Goal: Use online tool/utility: Utilize a website feature to perform a specific function

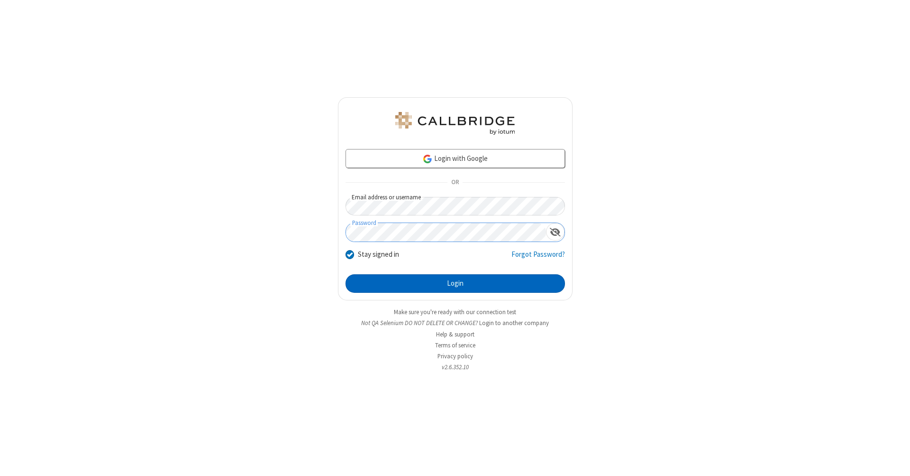
click at [455, 284] on button "Login" at bounding box center [456, 283] width 220 height 19
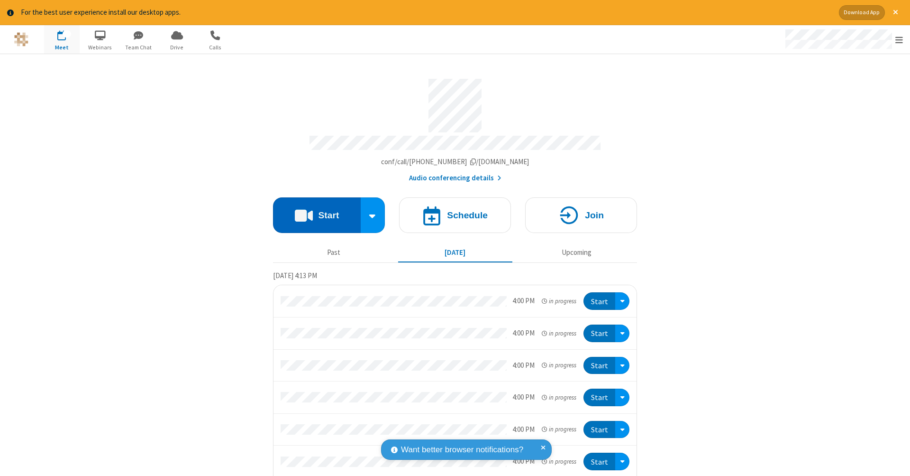
click at [313, 210] on button "Start" at bounding box center [317, 215] width 88 height 36
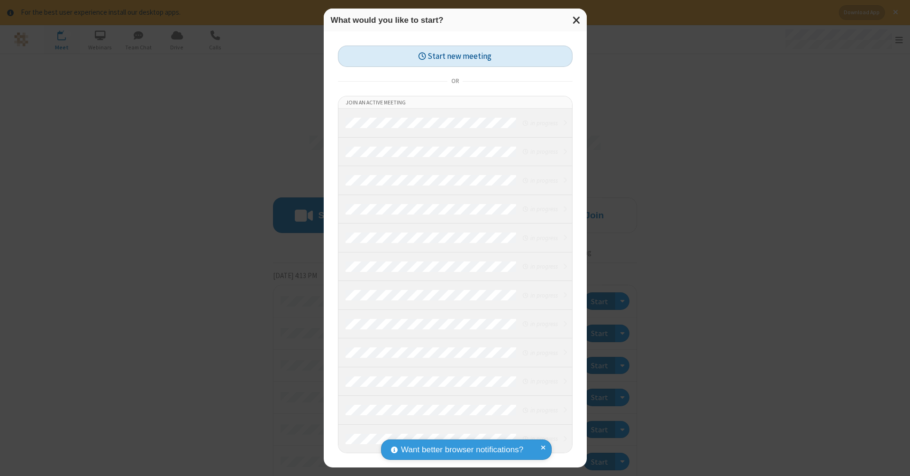
click at [455, 56] on button "Start new meeting" at bounding box center [455, 56] width 235 height 21
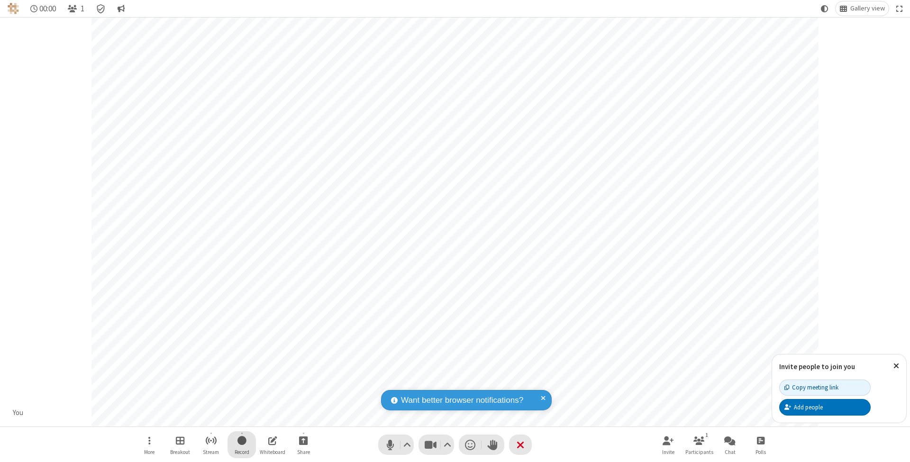
click at [242, 445] on span "Start recording" at bounding box center [242, 441] width 9 height 12
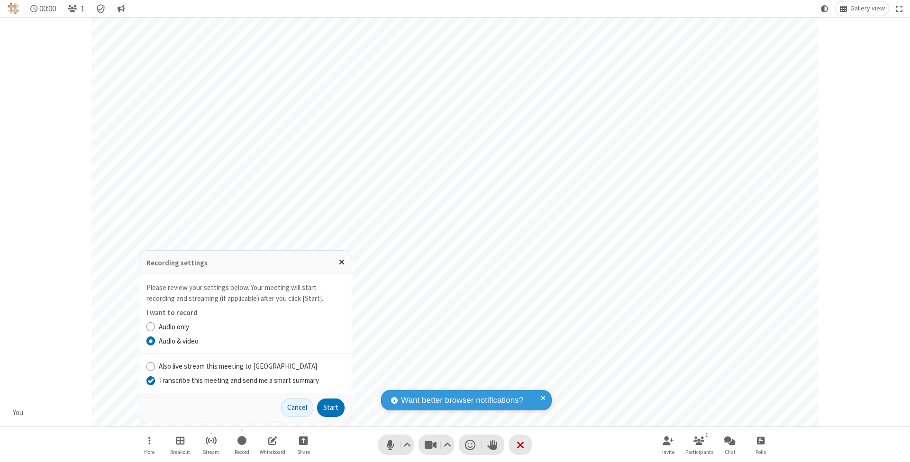
click at [150, 381] on input "Transcribe this meeting and send me a smart summary" at bounding box center [151, 381] width 9 height 10
click at [331, 408] on button "Start" at bounding box center [331, 408] width 28 height 19
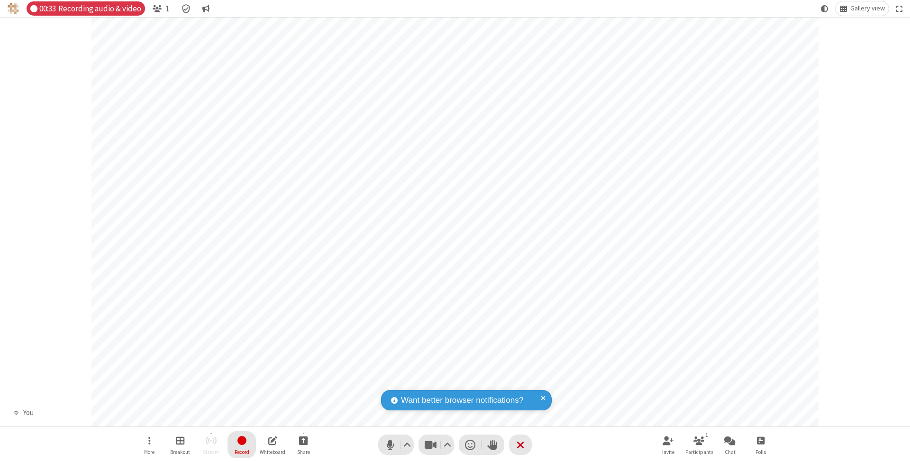
click at [242, 445] on span "Stop recording" at bounding box center [241, 441] width 11 height 12
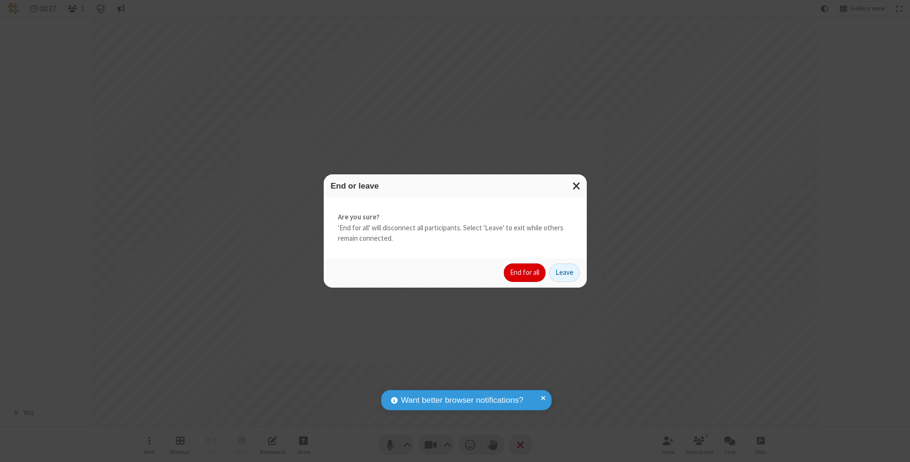
click at [525, 272] on button "End for all" at bounding box center [525, 273] width 42 height 19
